Goal: Entertainment & Leisure: Consume media (video, audio)

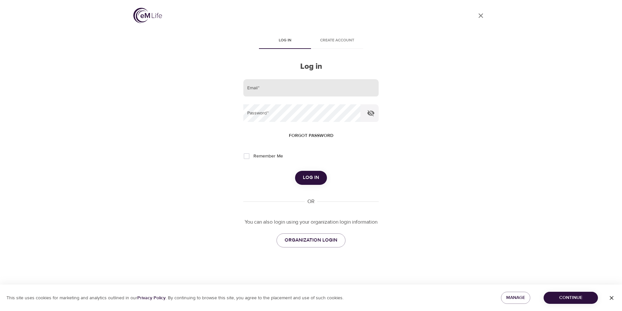
click at [273, 88] on input "email" at bounding box center [311, 88] width 135 height 18
type input "[EMAIL_ADDRESS][DOMAIN_NAME]"
click at [295, 171] on button "Log in" at bounding box center [311, 178] width 32 height 14
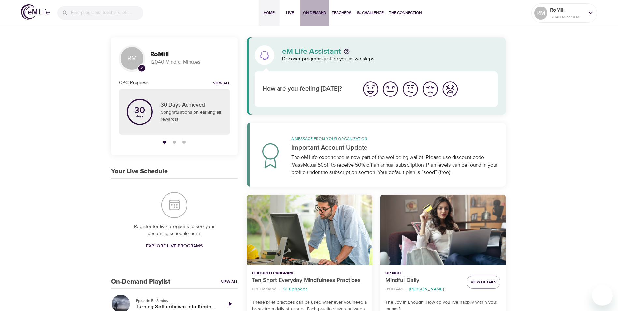
click at [315, 13] on span "On-Demand" at bounding box center [314, 12] width 23 height 7
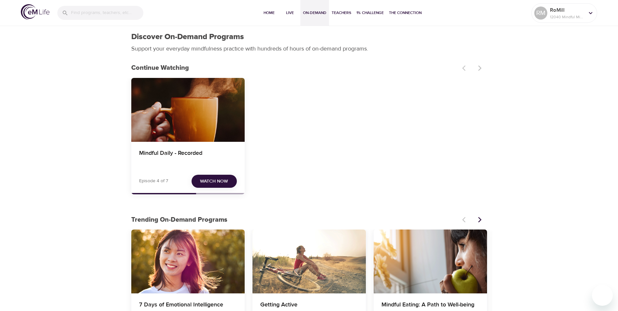
click at [216, 181] on span "Watch Now" at bounding box center [214, 181] width 28 height 8
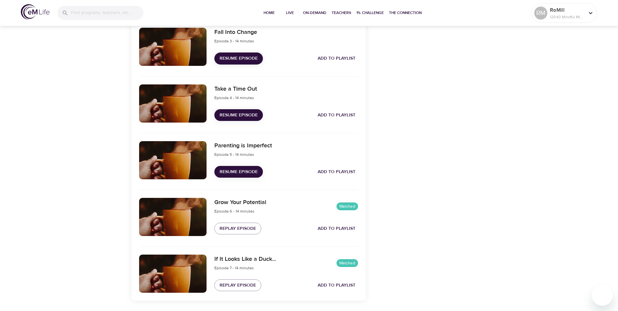
scroll to position [380, 0]
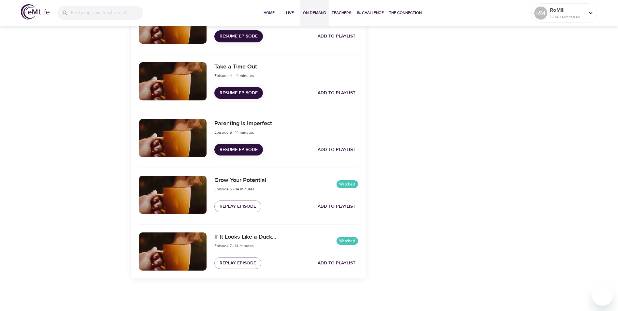
click at [315, 11] on span "On-Demand" at bounding box center [314, 12] width 23 height 7
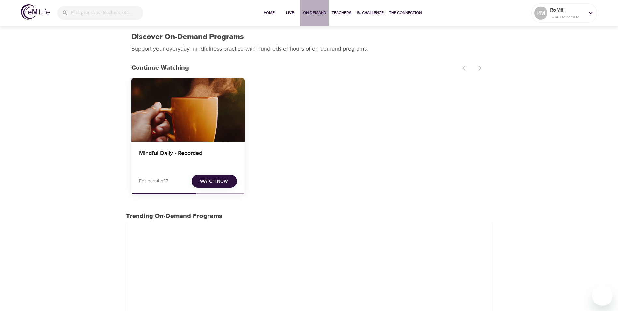
click at [315, 11] on span "On-Demand" at bounding box center [314, 12] width 23 height 7
click at [265, 12] on span "Home" at bounding box center [269, 12] width 16 height 7
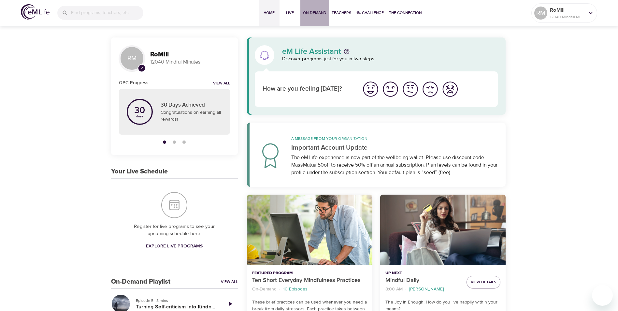
click at [310, 12] on span "On-Demand" at bounding box center [314, 12] width 23 height 7
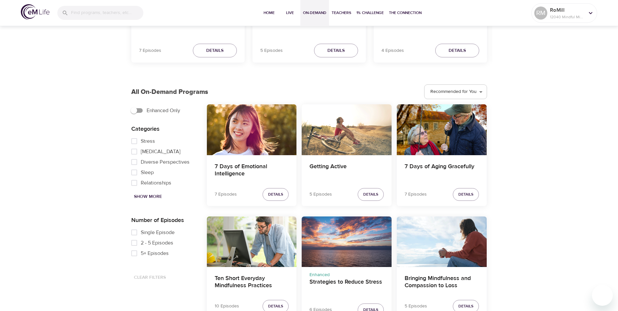
scroll to position [326, 0]
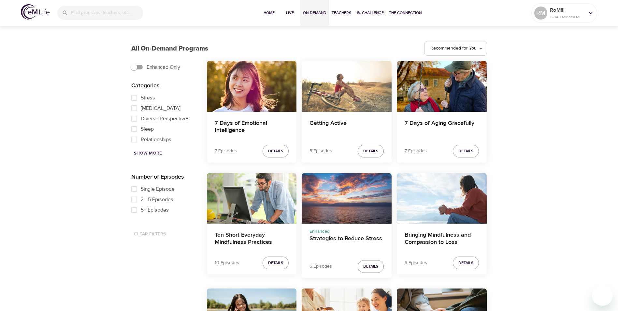
click at [161, 208] on span "5+ Episodes" at bounding box center [155, 210] width 28 height 8
click at [141, 208] on input "5+ Episodes" at bounding box center [134, 209] width 13 height 10
checkbox input "true"
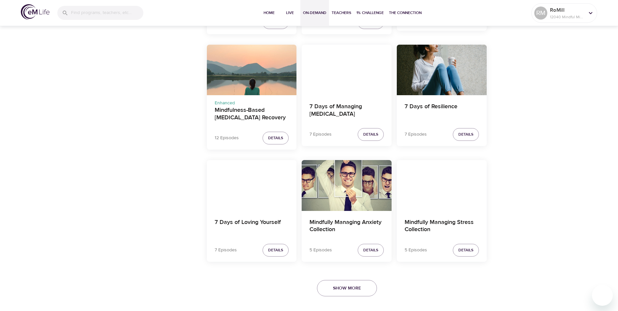
scroll to position [1250, 0]
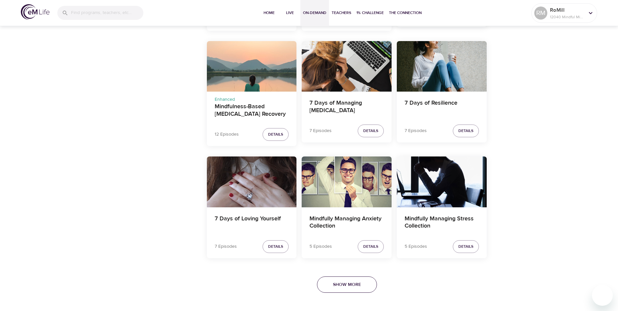
click at [343, 281] on span "Show More" at bounding box center [347, 284] width 28 height 8
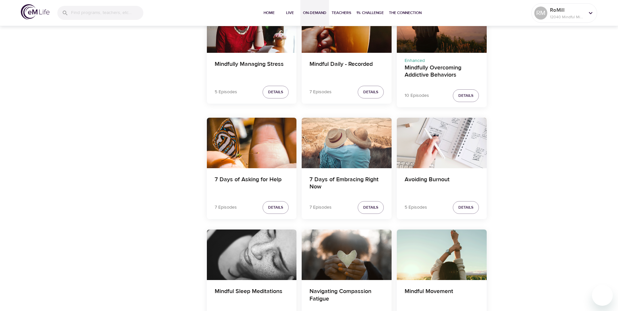
scroll to position [1543, 0]
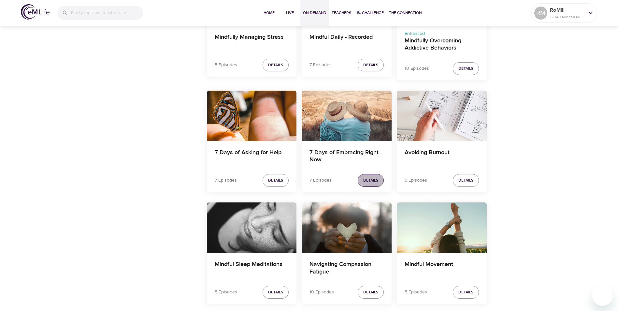
click at [371, 181] on span "Details" at bounding box center [370, 180] width 15 height 7
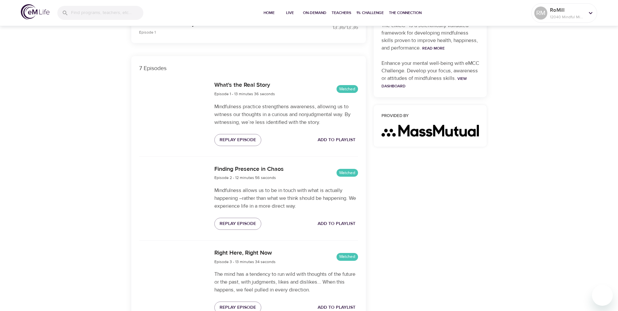
scroll to position [195, 0]
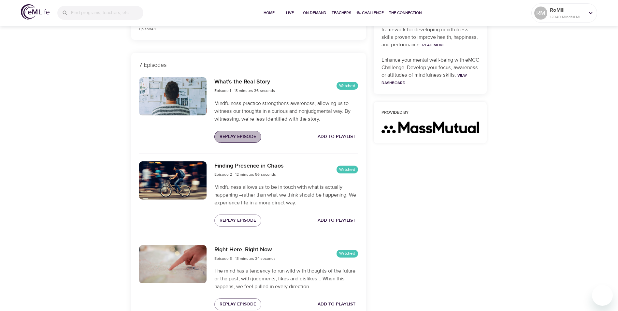
click at [244, 138] on span "Replay Episode" at bounding box center [237, 137] width 36 height 8
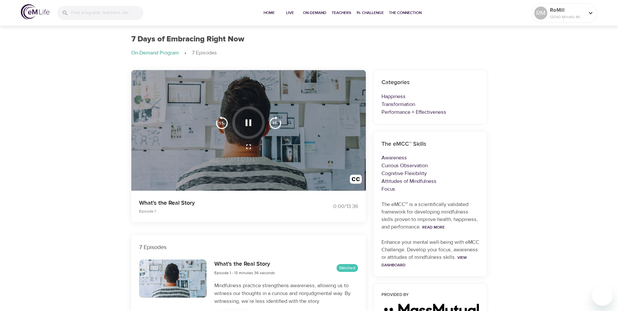
scroll to position [0, 0]
